Goal: Transaction & Acquisition: Obtain resource

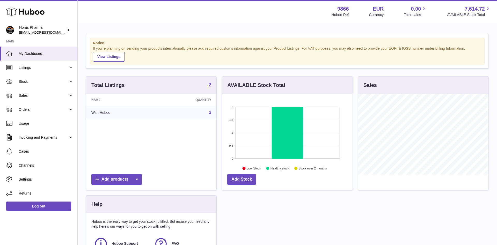
scroll to position [81, 130]
click at [70, 137] on link "Invoicing and Payments" at bounding box center [38, 137] width 77 height 14
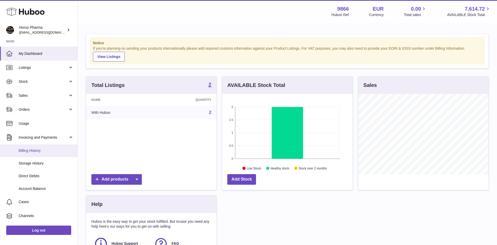
click at [29, 150] on span "Billing History" at bounding box center [46, 150] width 55 height 5
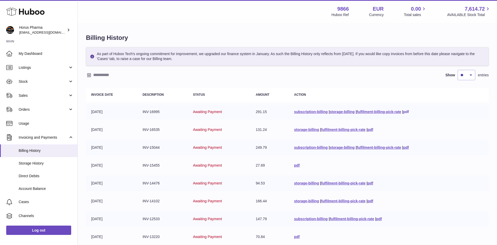
click at [406, 112] on link "pdf" at bounding box center [406, 112] width 6 height 4
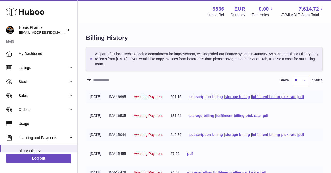
click at [207, 95] on link "subscription-billing" at bounding box center [206, 96] width 34 height 4
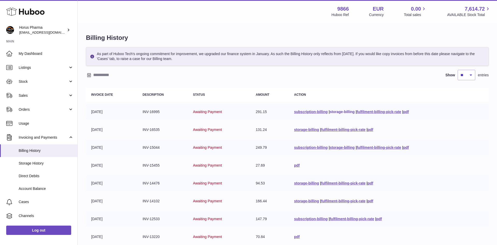
click at [341, 111] on link "storage-billing" at bounding box center [342, 112] width 25 height 4
click at [339, 113] on link "storage-billing" at bounding box center [342, 112] width 25 height 4
click at [367, 112] on link "fulfilment-billing-pick-rate" at bounding box center [378, 112] width 44 height 4
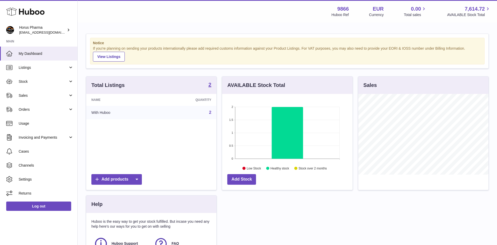
scroll to position [81, 130]
click at [71, 94] on link "Sales" at bounding box center [38, 95] width 77 height 14
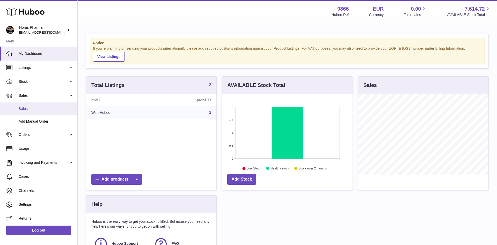
click at [23, 109] on span "Sales" at bounding box center [46, 108] width 55 height 5
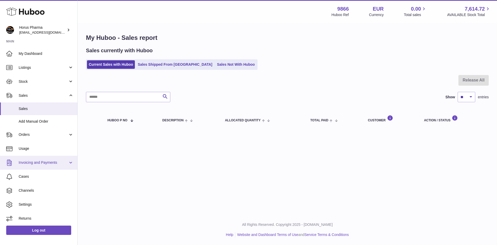
click at [71, 162] on link "Invoicing and Payments" at bounding box center [38, 163] width 77 height 14
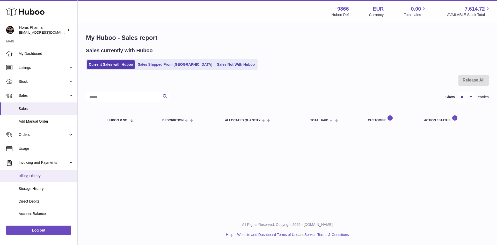
click at [28, 176] on span "Billing History" at bounding box center [46, 176] width 55 height 5
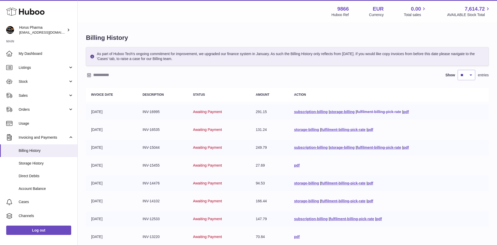
click at [368, 111] on link "fulfilment-billing-pick-rate" at bounding box center [378, 112] width 44 height 4
